Goal: Information Seeking & Learning: Check status

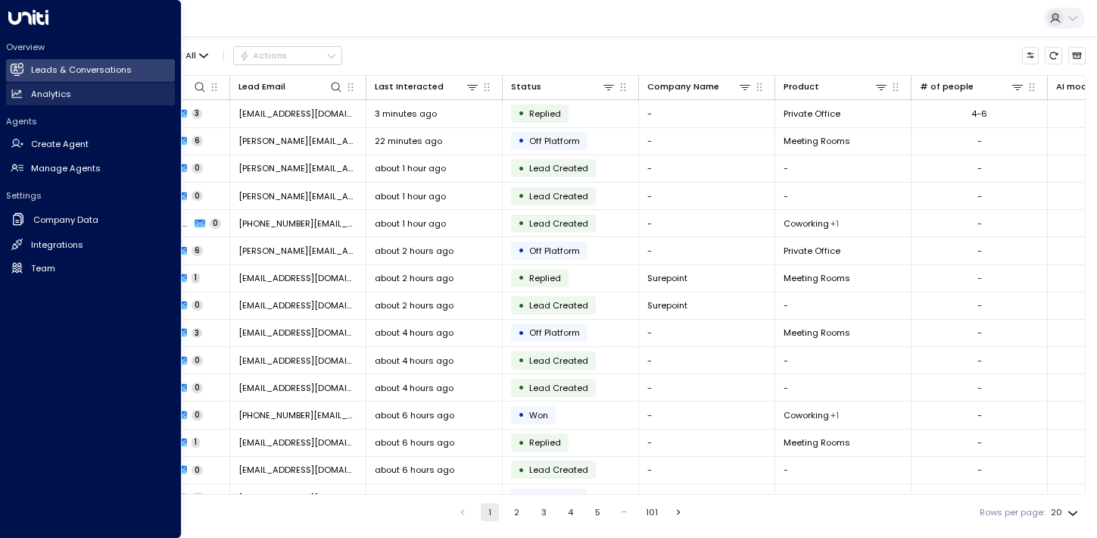
click at [39, 90] on h2 "Analytics" at bounding box center [51, 94] width 40 height 13
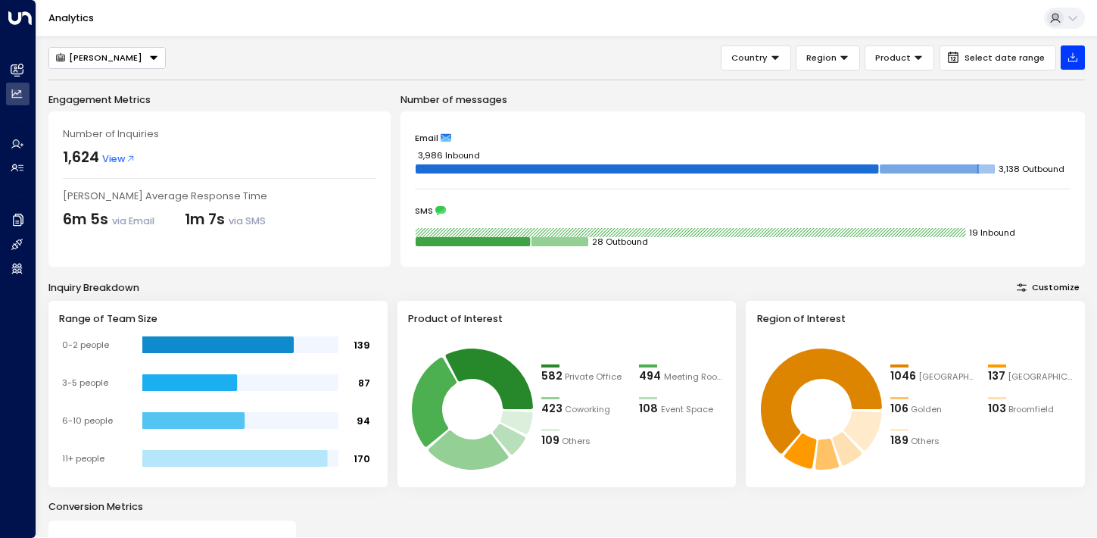
click at [114, 160] on span "View" at bounding box center [118, 158] width 33 height 14
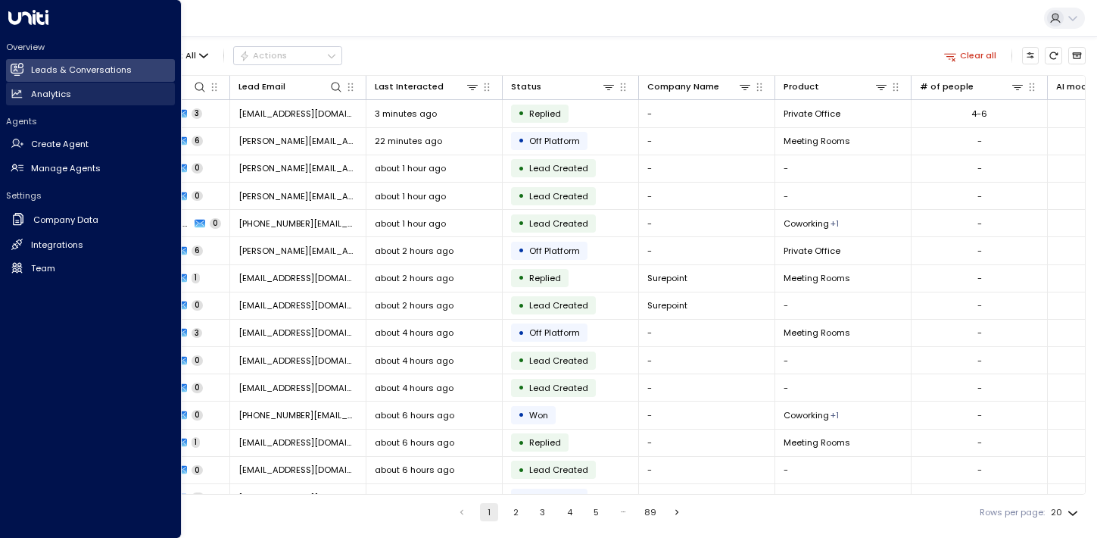
click at [41, 95] on h2 "Analytics" at bounding box center [51, 94] width 40 height 13
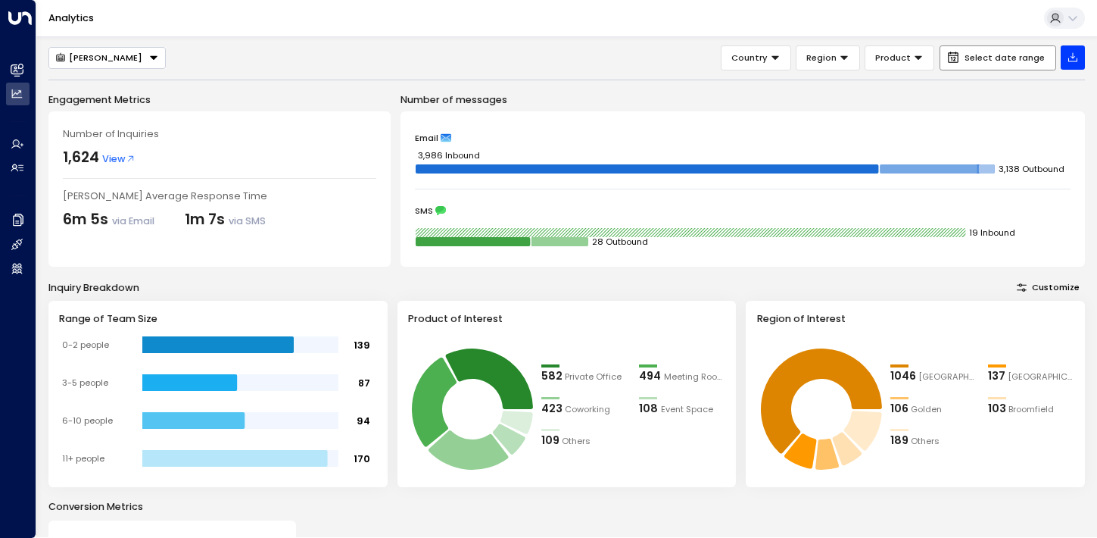
click at [992, 55] on span "Select date range" at bounding box center [1005, 58] width 80 height 10
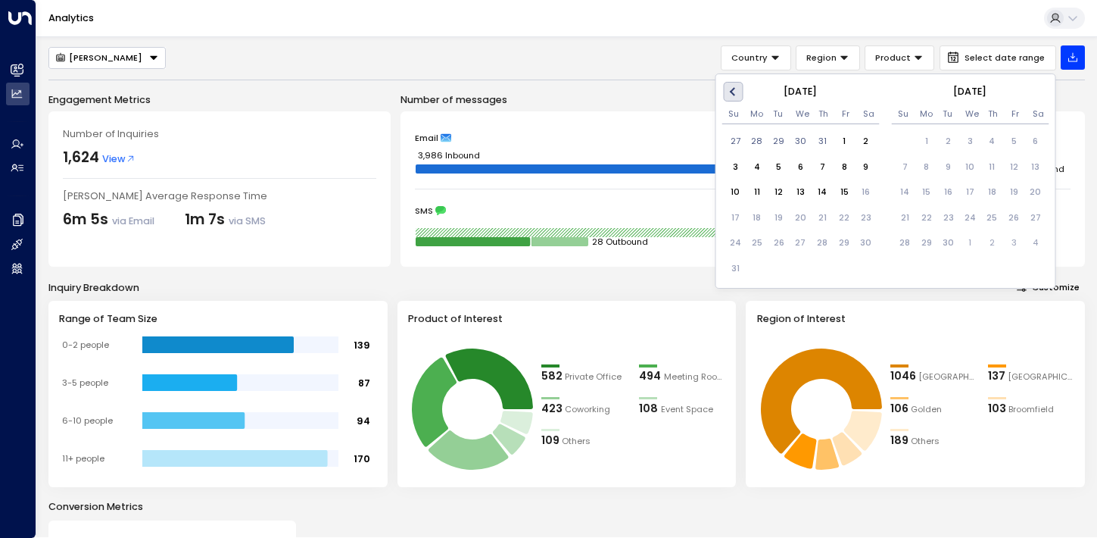
click at [737, 95] on button "Previous Month" at bounding box center [734, 92] width 20 height 20
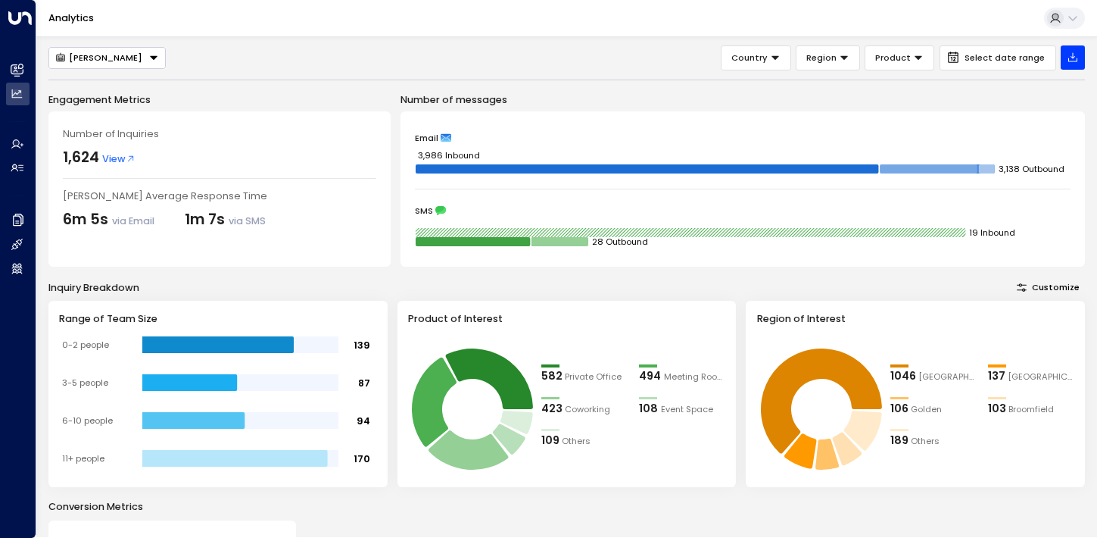
click at [607, 57] on div "[PERSON_NAME] Country Region Product Select date range" at bounding box center [566, 57] width 1036 height 25
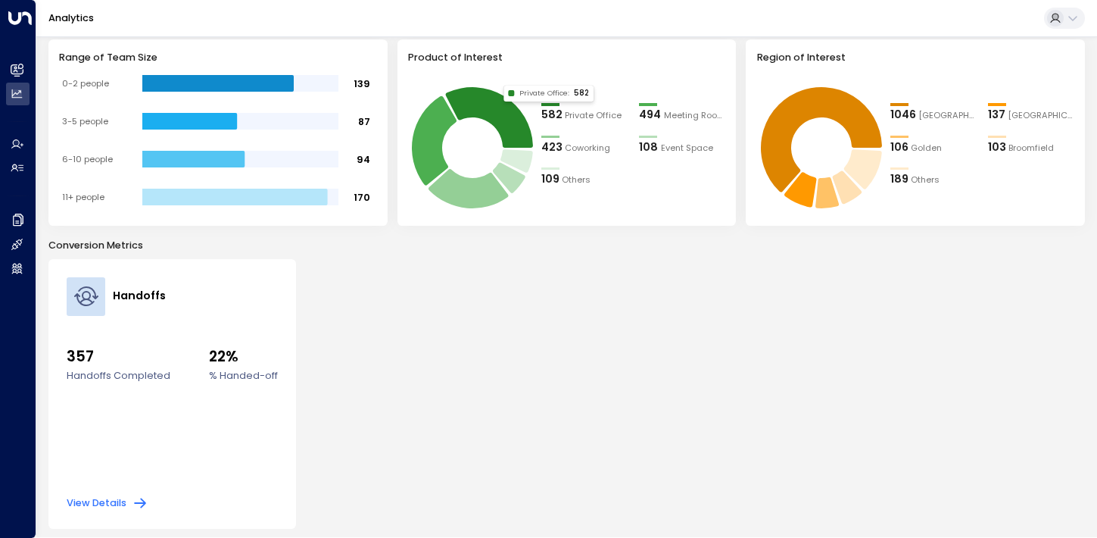
scroll to position [262, 0]
